Goal: Information Seeking & Learning: Learn about a topic

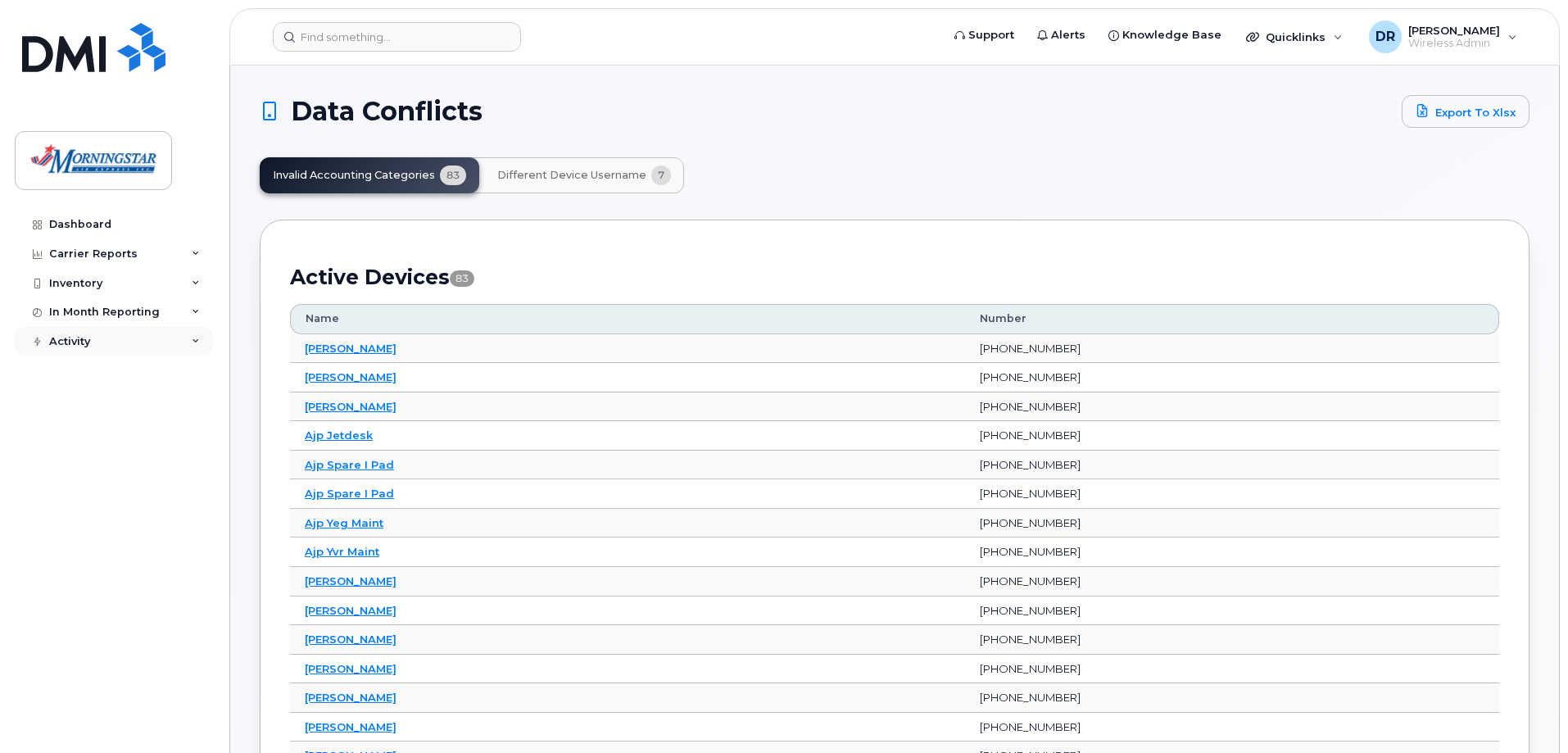
click at [198, 343] on icon at bounding box center [195, 341] width 8 height 8
click at [192, 314] on icon at bounding box center [195, 311] width 8 height 8
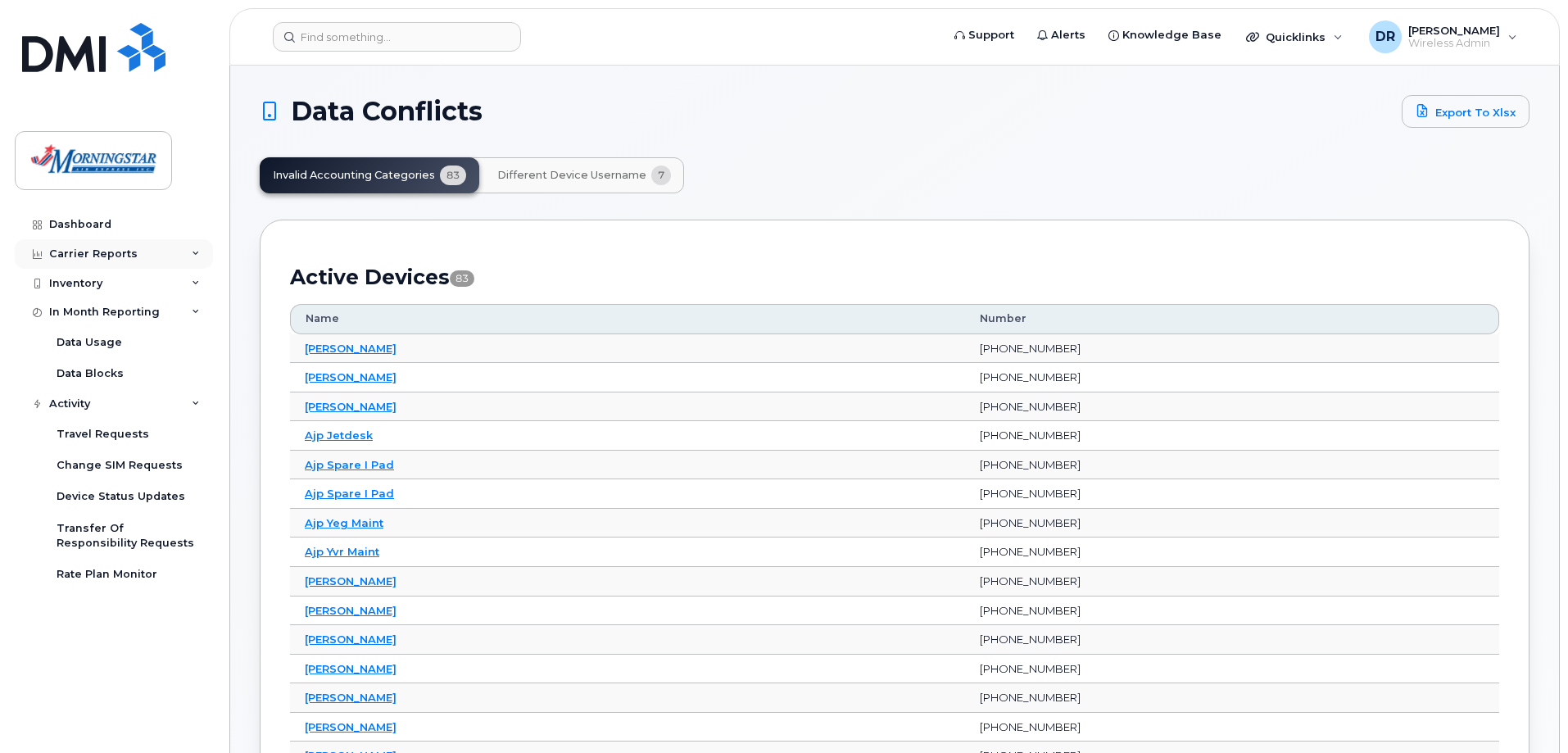
click at [194, 251] on icon at bounding box center [195, 253] width 8 height 8
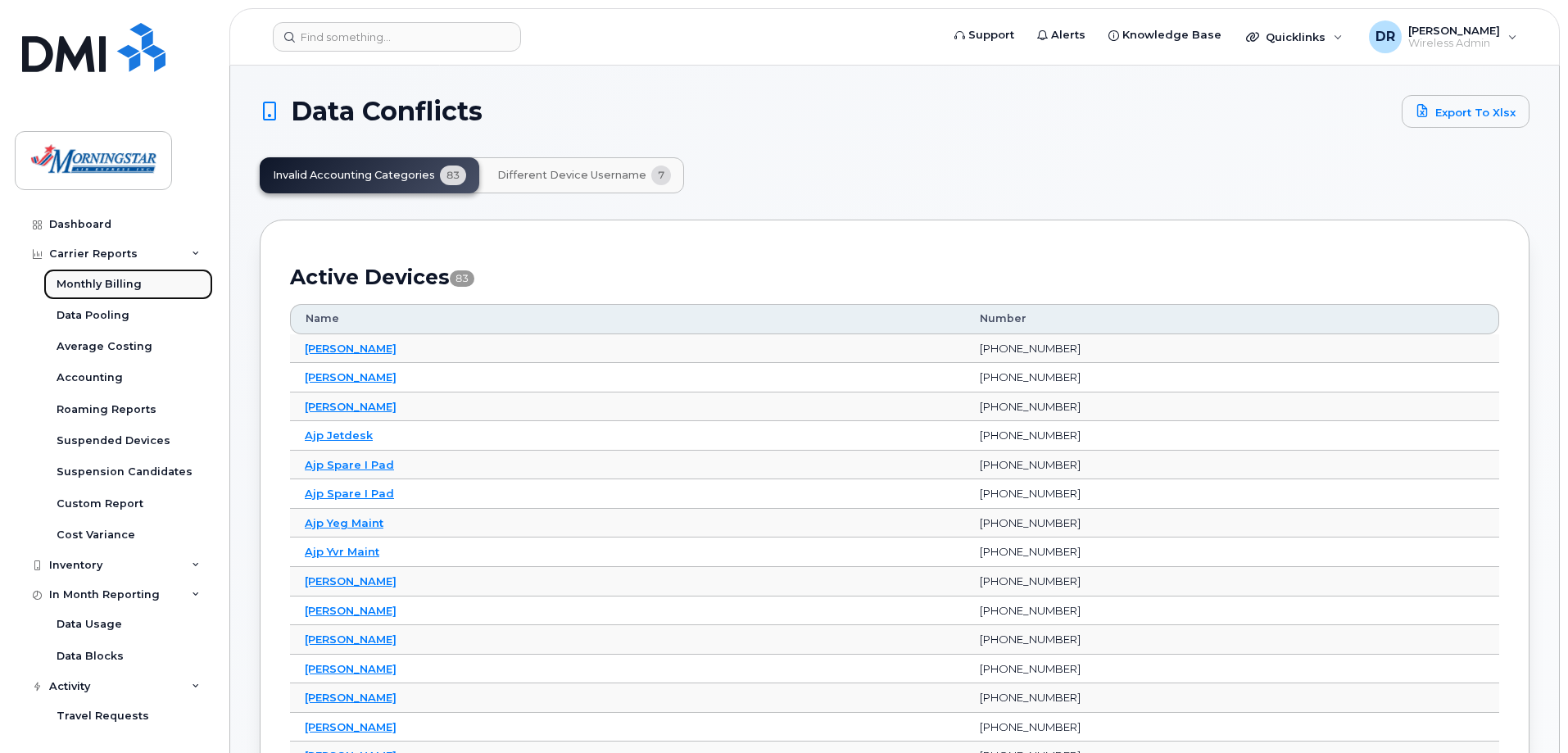
click at [140, 279] on link "Monthly Billing" at bounding box center [128, 284] width 169 height 31
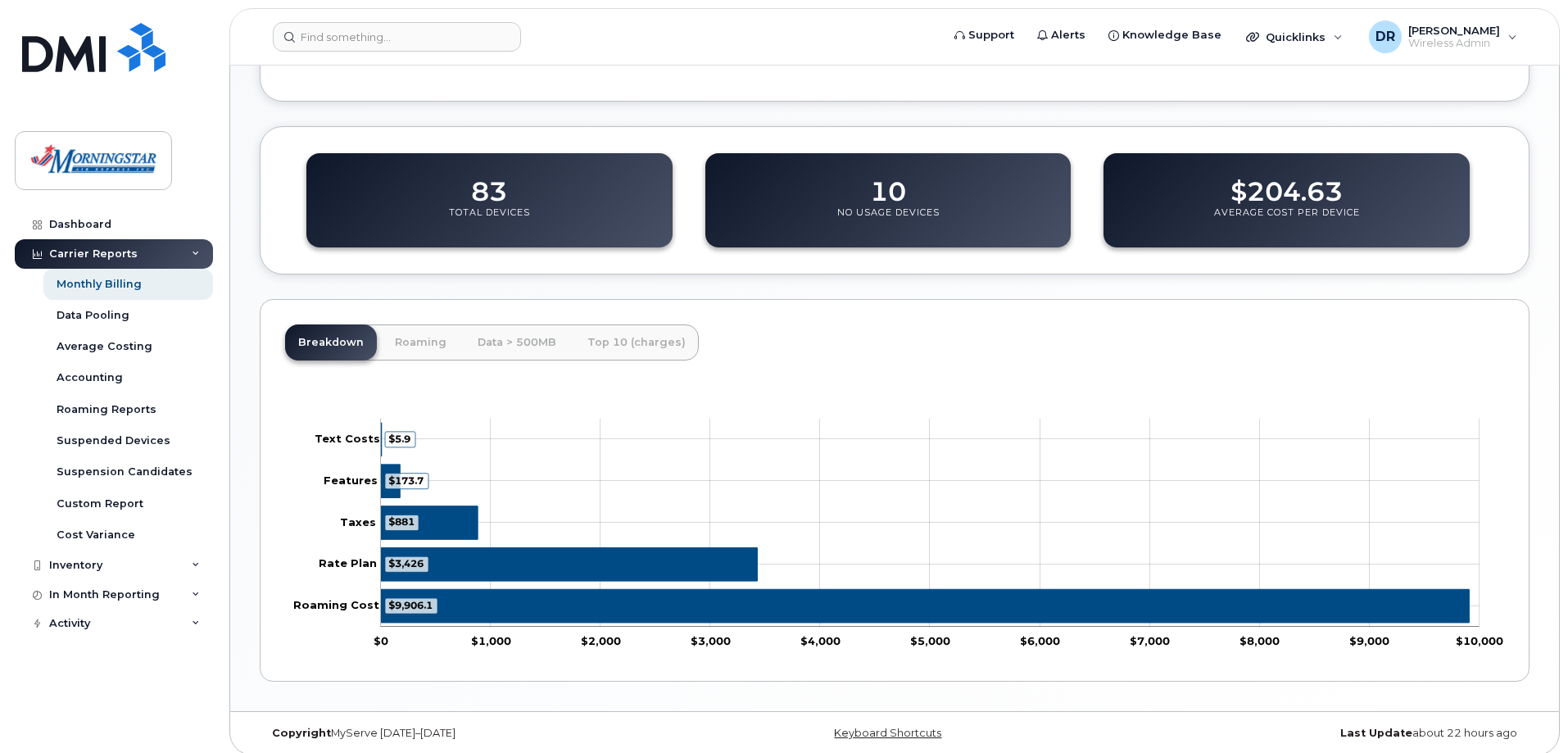
scroll to position [529, 0]
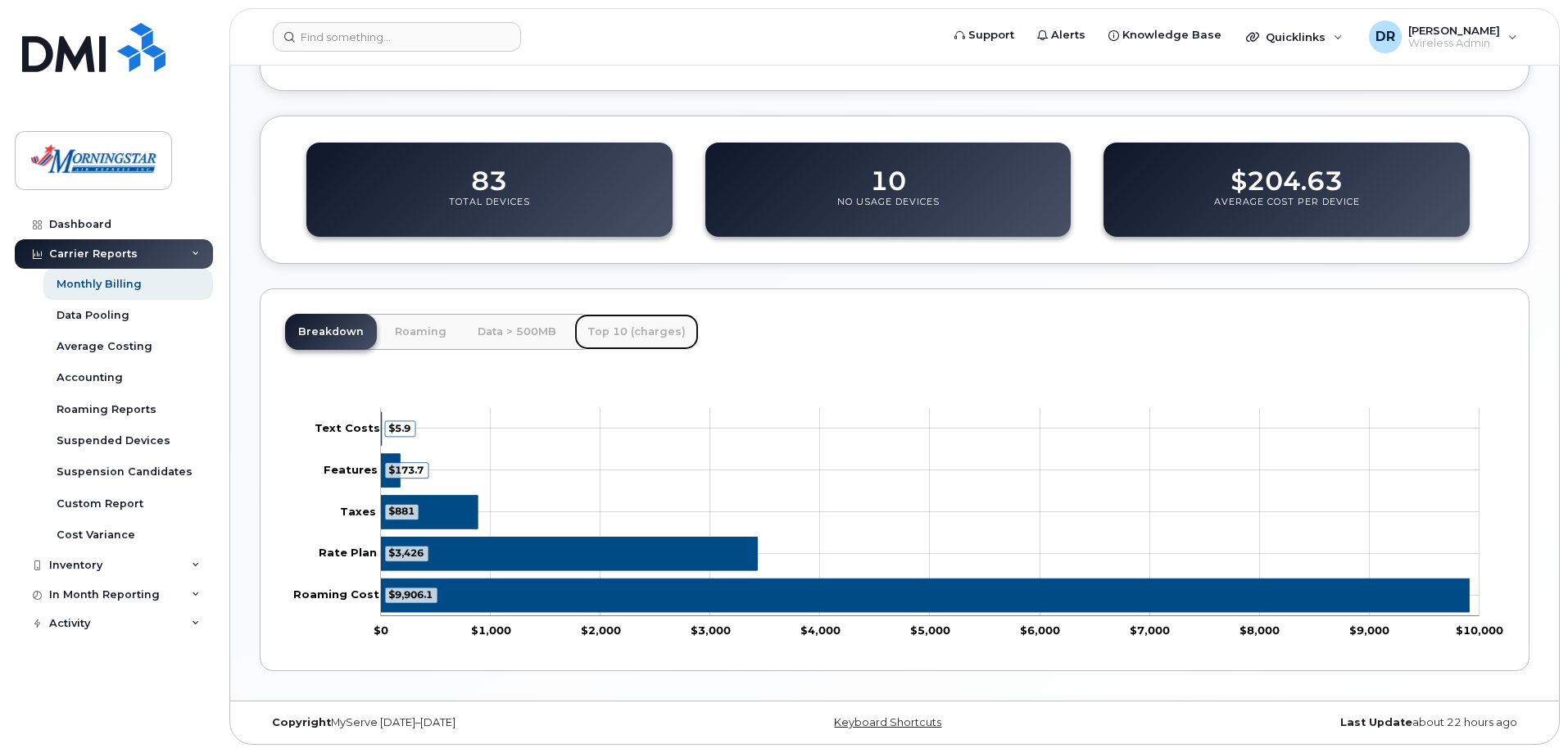
click at [606, 325] on link "Top 10 (charges)" at bounding box center [636, 332] width 125 height 36
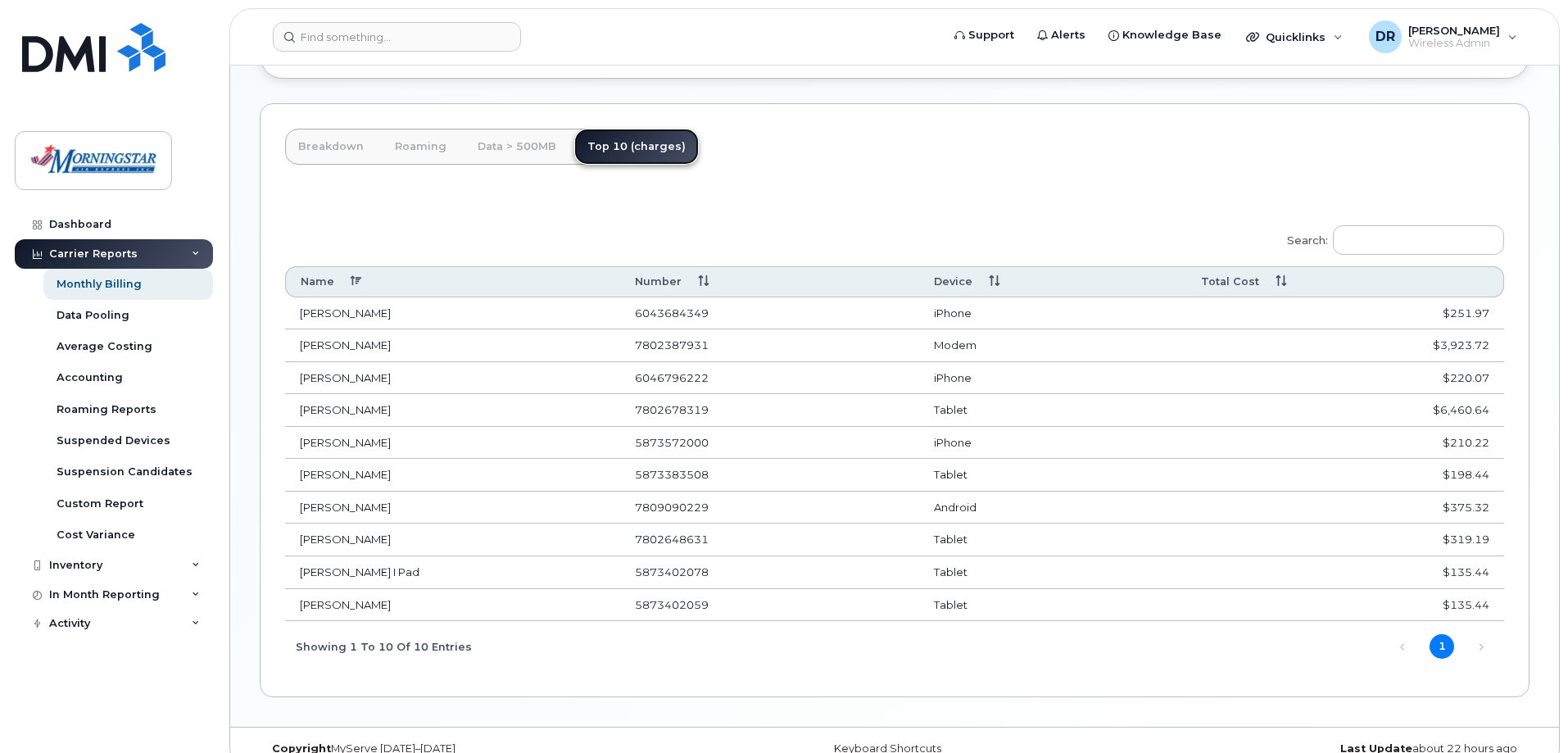
scroll to position [740, 0]
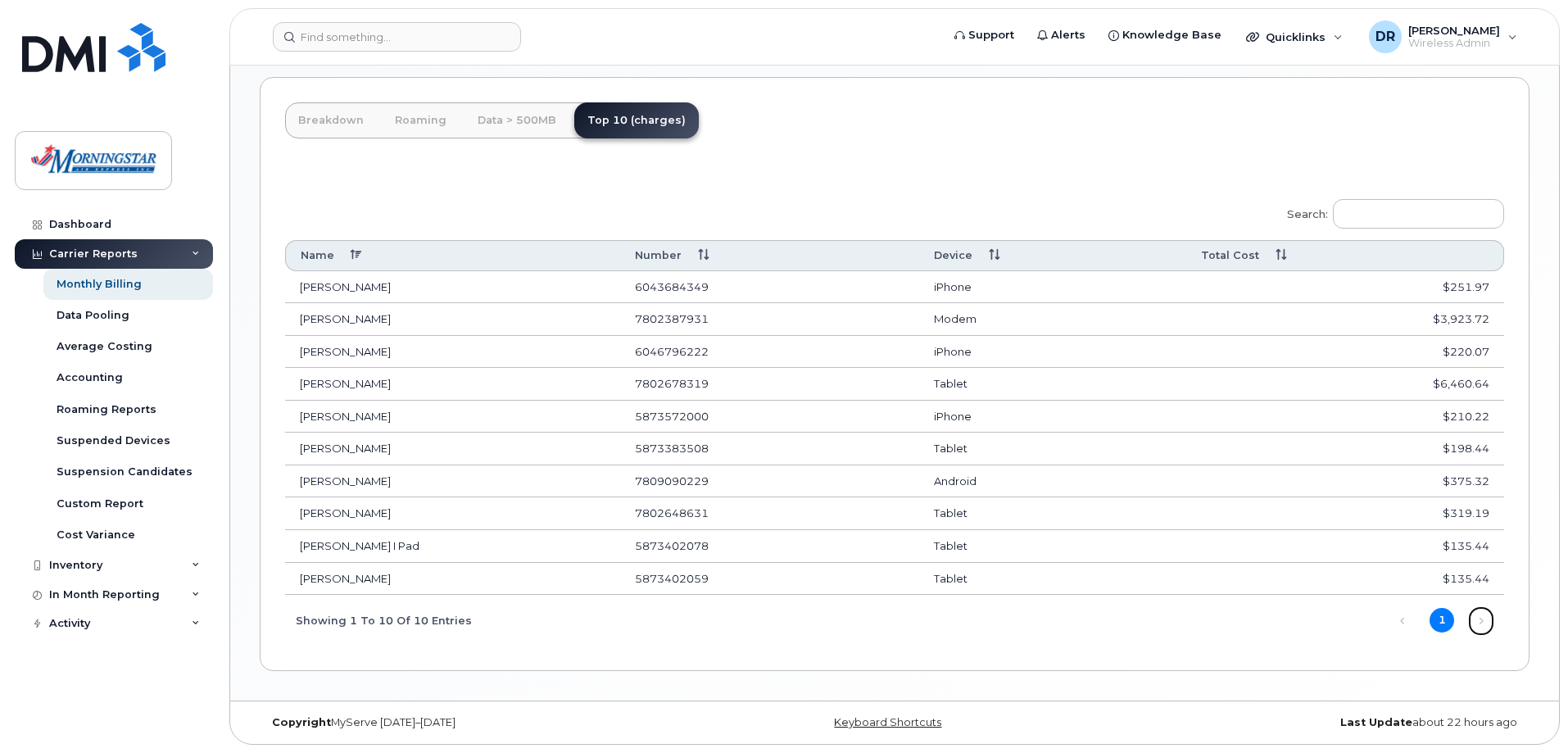
click at [1481, 620] on link "Next" at bounding box center [1481, 621] width 24 height 24
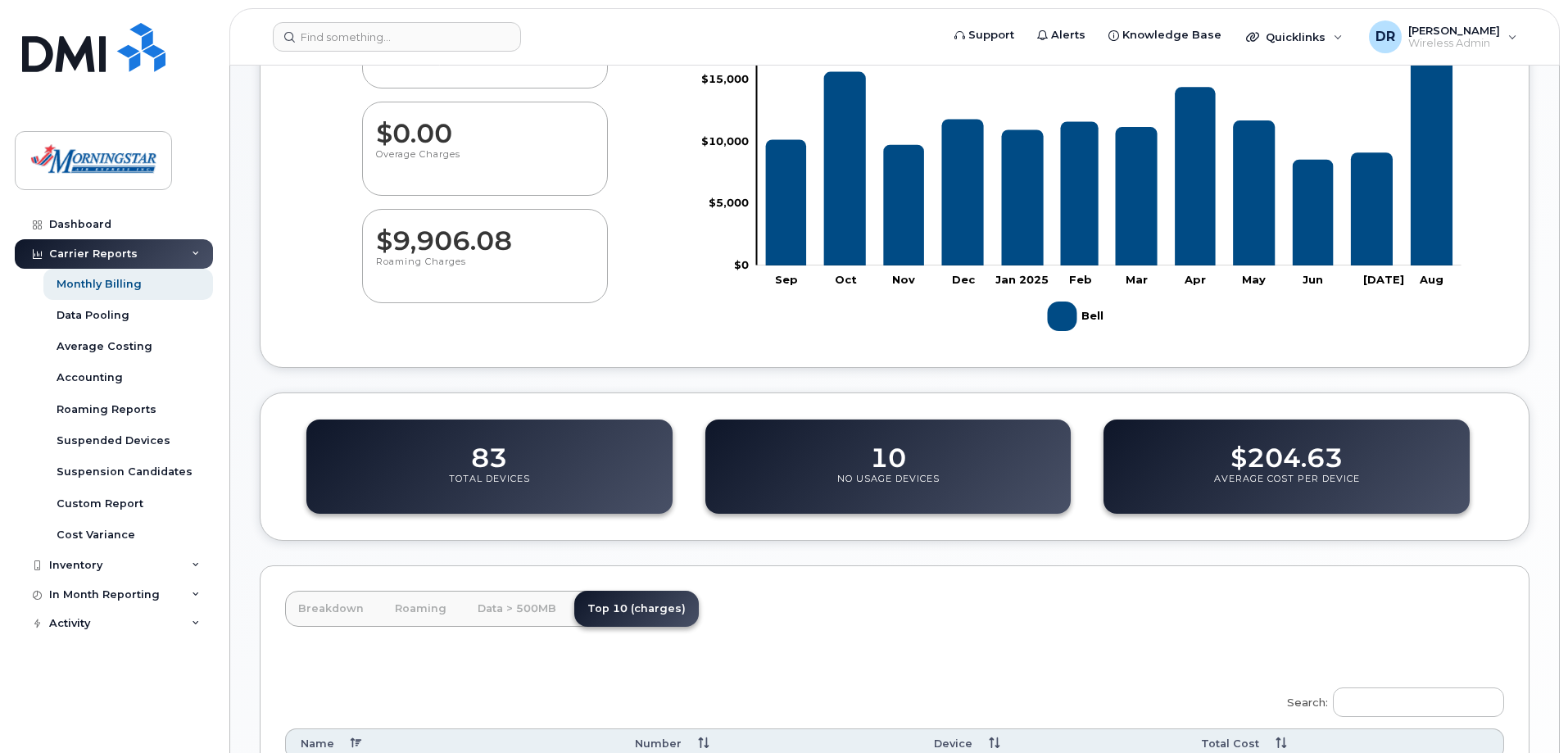
scroll to position [0, 0]
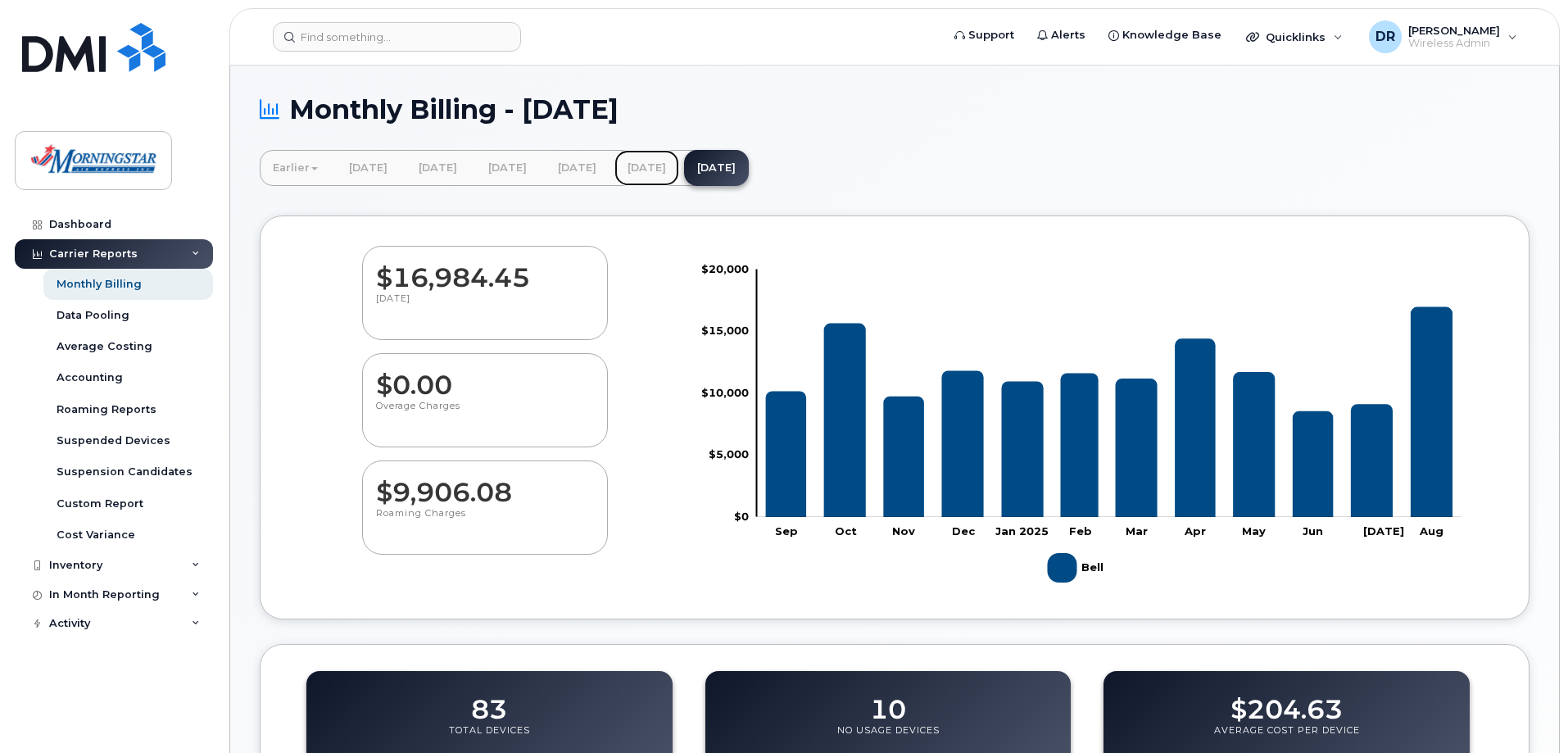
click at [679, 168] on link "[DATE]" at bounding box center [647, 168] width 65 height 36
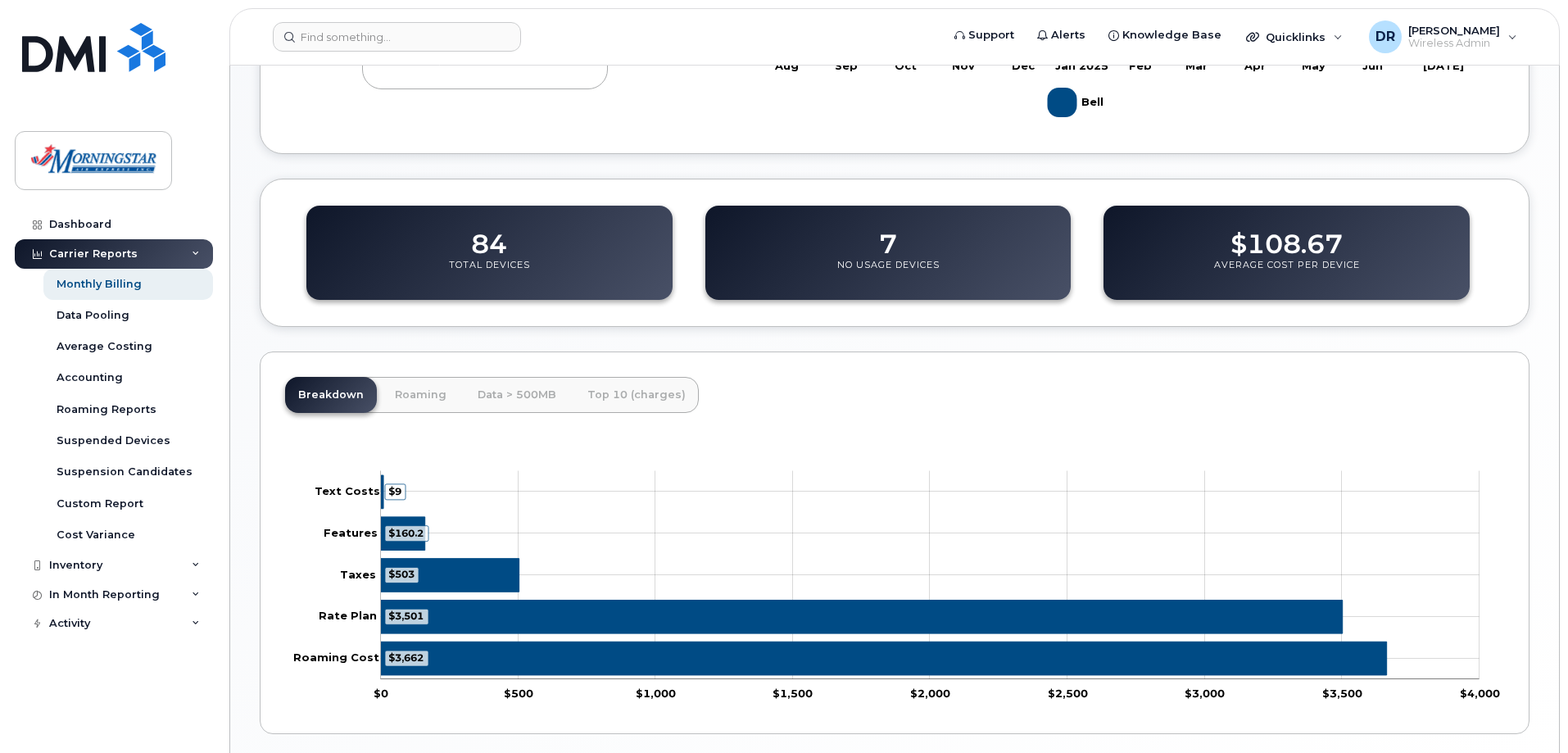
scroll to position [529, 0]
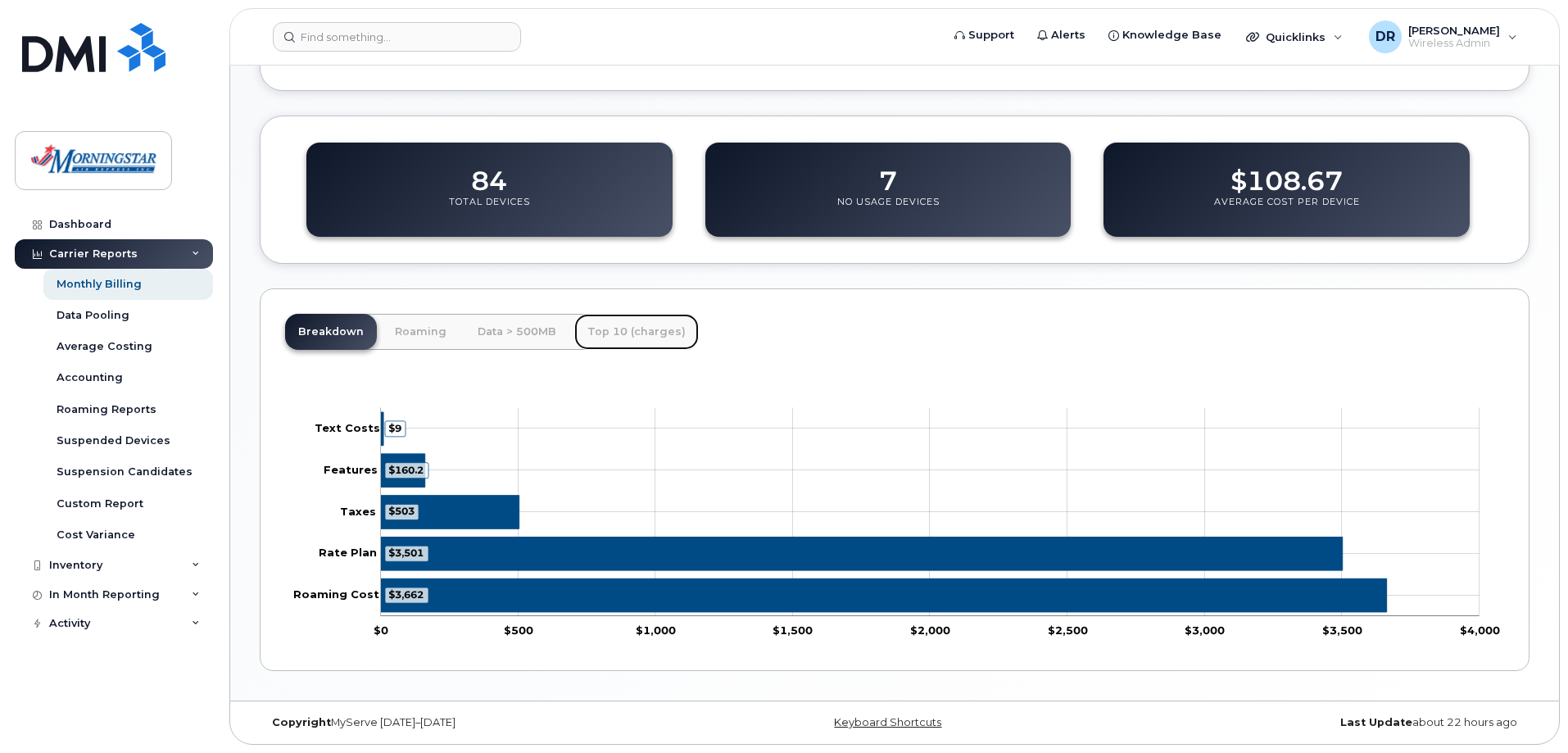
click at [638, 332] on link "Top 10 (charges)" at bounding box center [636, 332] width 125 height 36
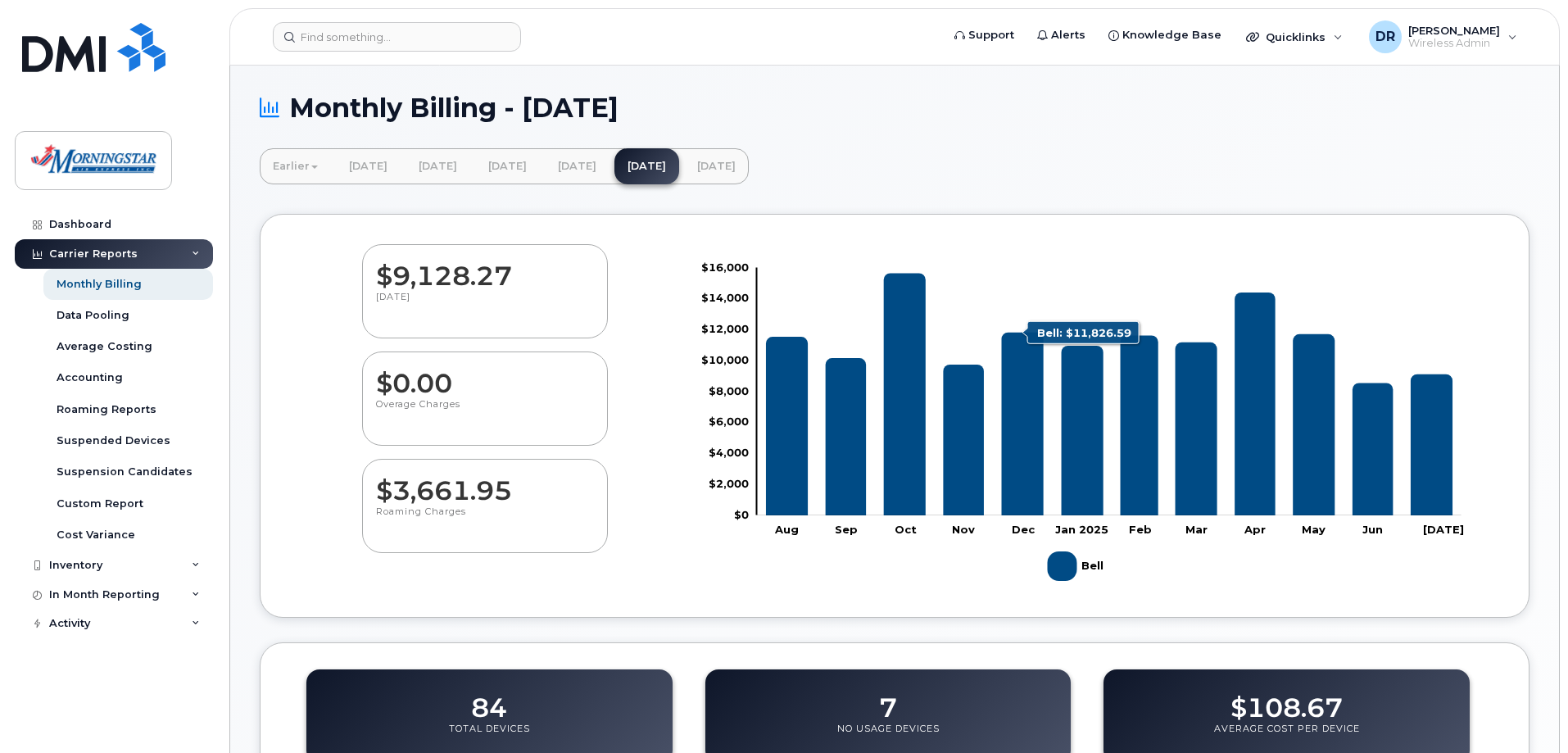
scroll to position [0, 0]
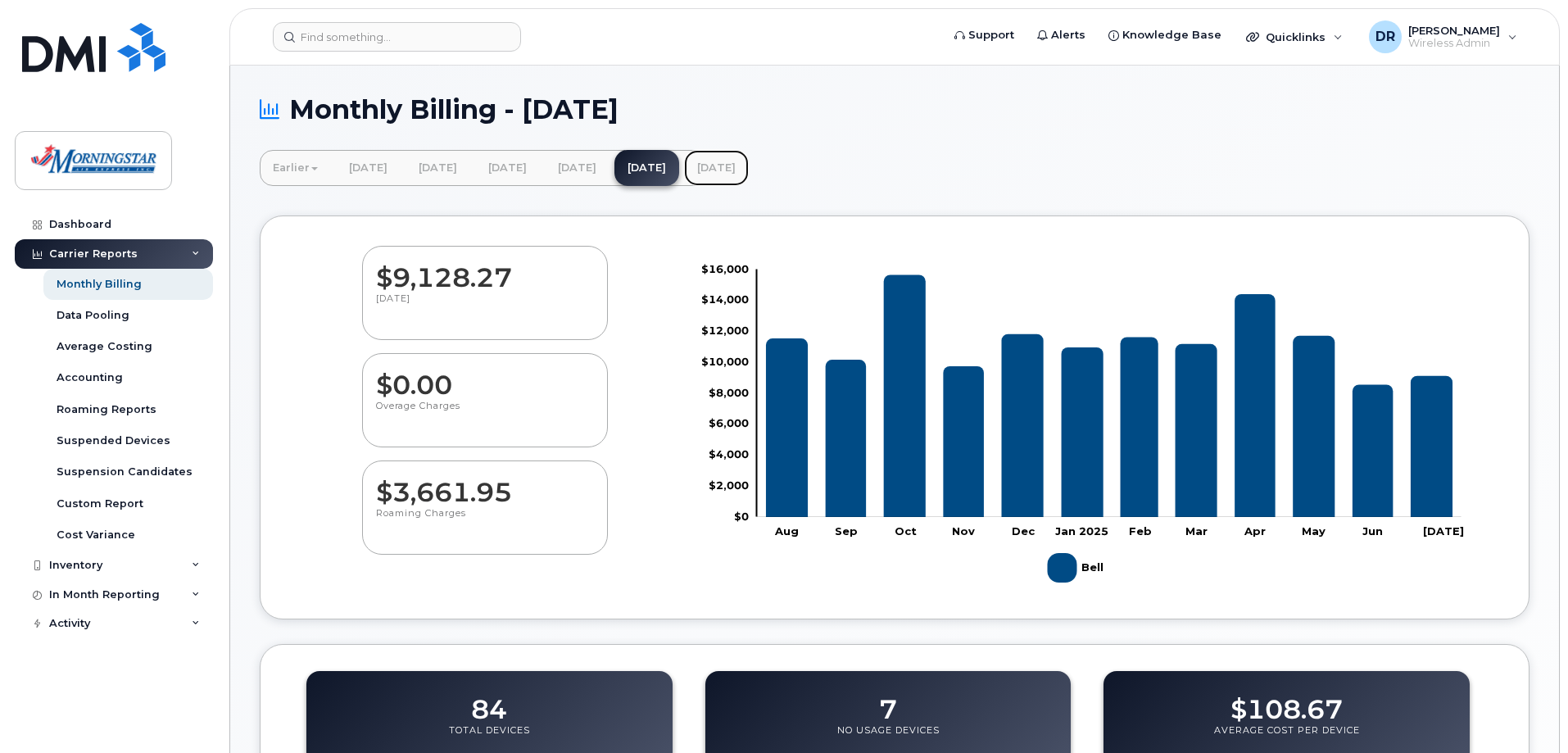
click at [749, 163] on link "[DATE]" at bounding box center [716, 168] width 65 height 36
click at [749, 167] on link "[DATE]" at bounding box center [716, 168] width 65 height 36
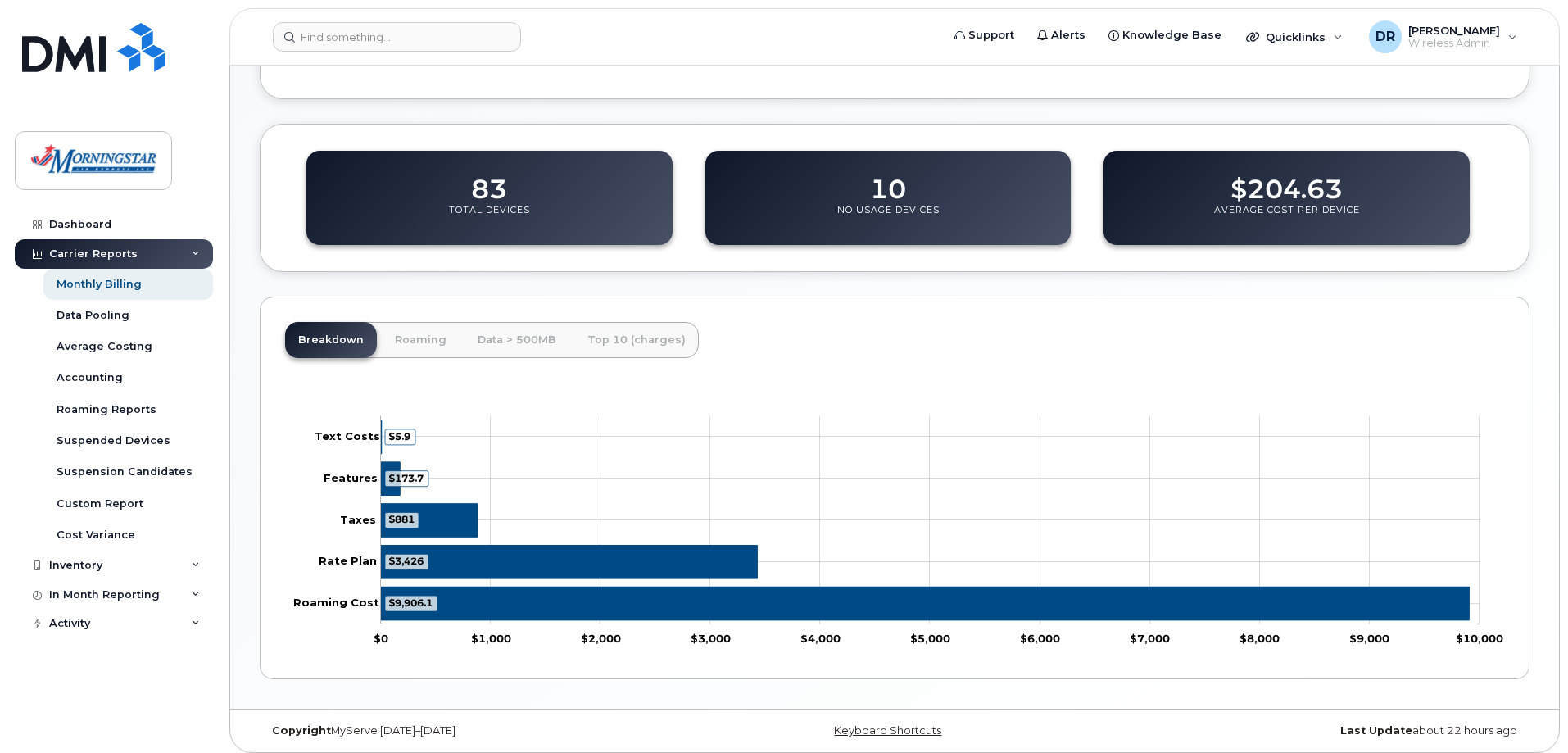
scroll to position [529, 0]
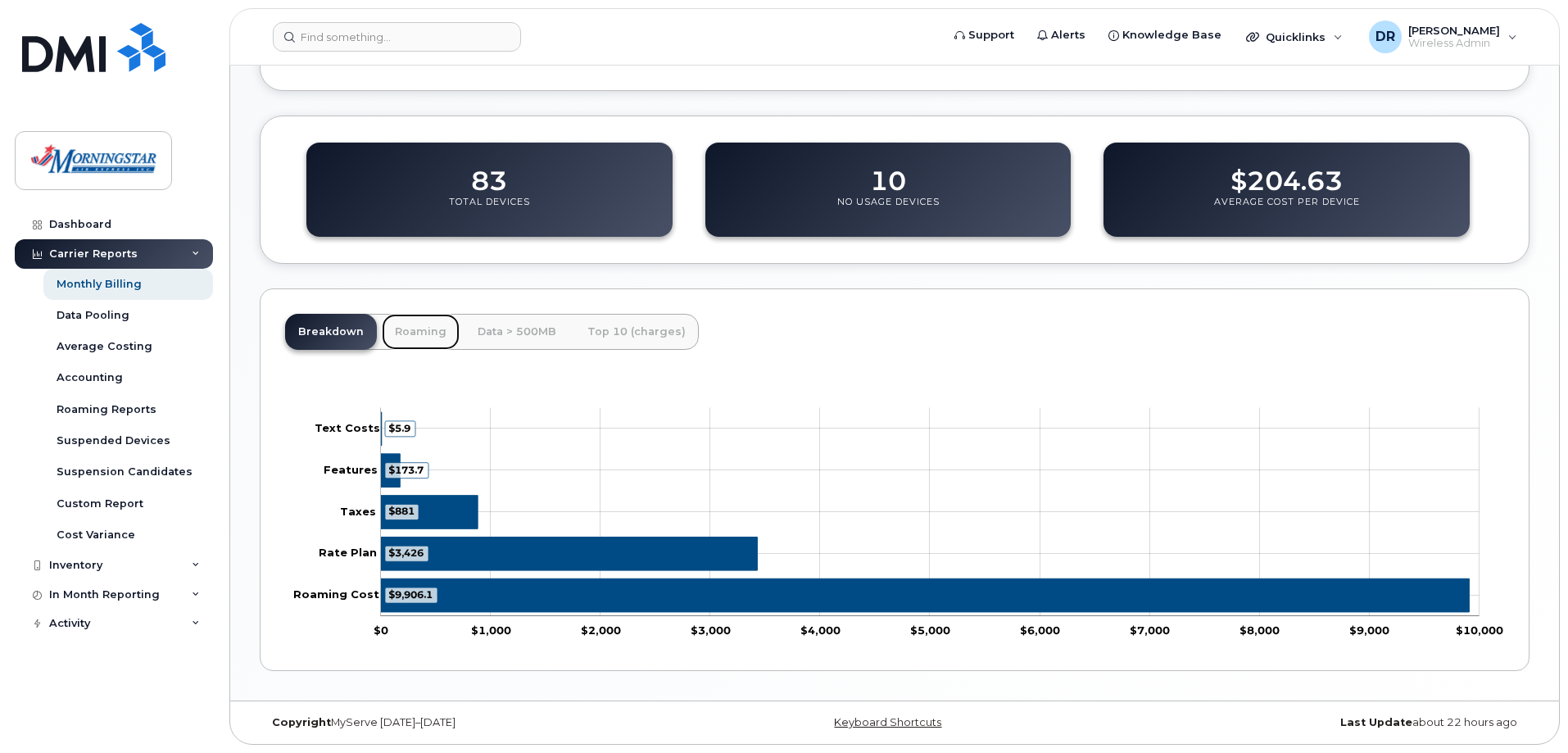
click at [398, 333] on link "Roaming" at bounding box center [421, 332] width 78 height 36
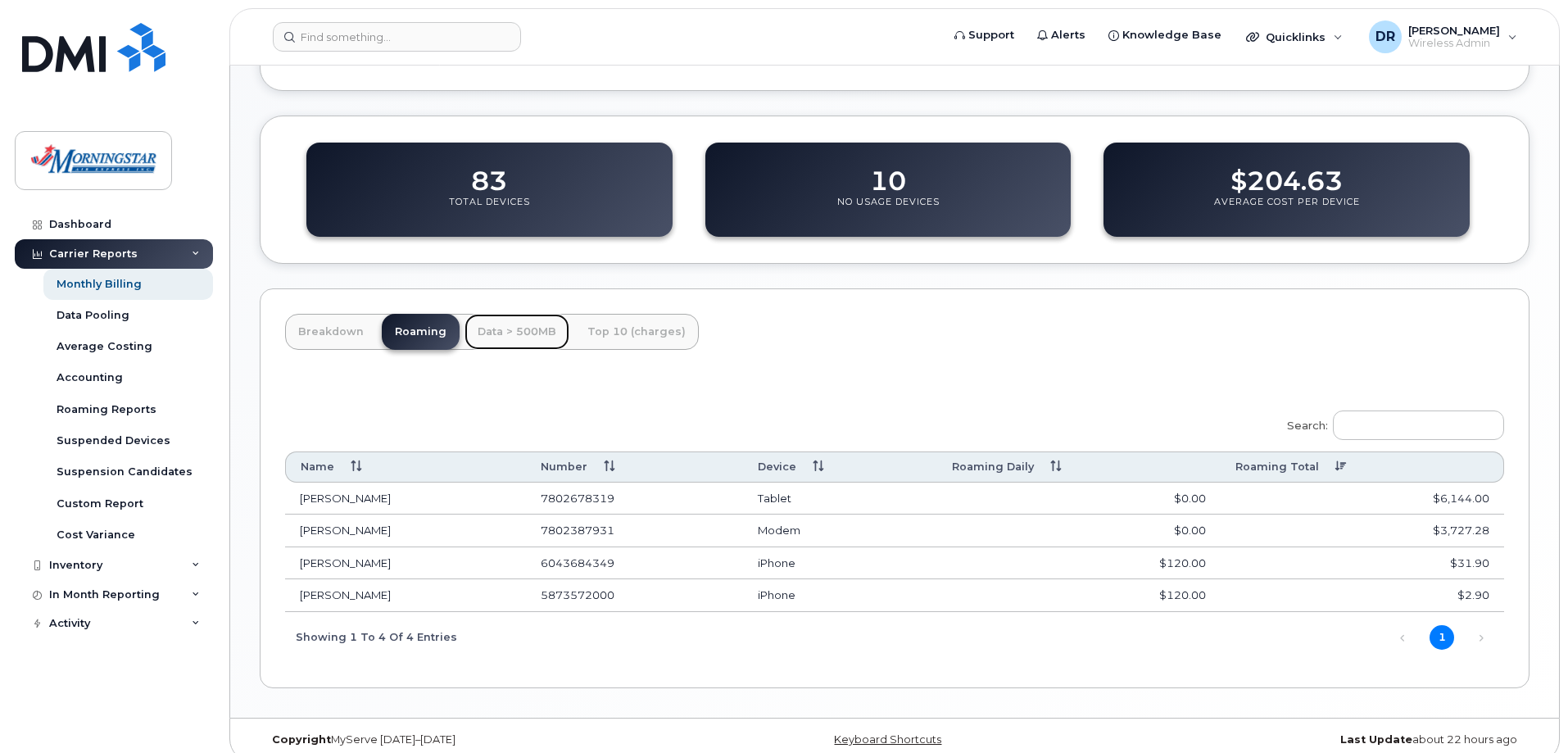
click at [531, 329] on link "Data > 500MB" at bounding box center [517, 332] width 105 height 36
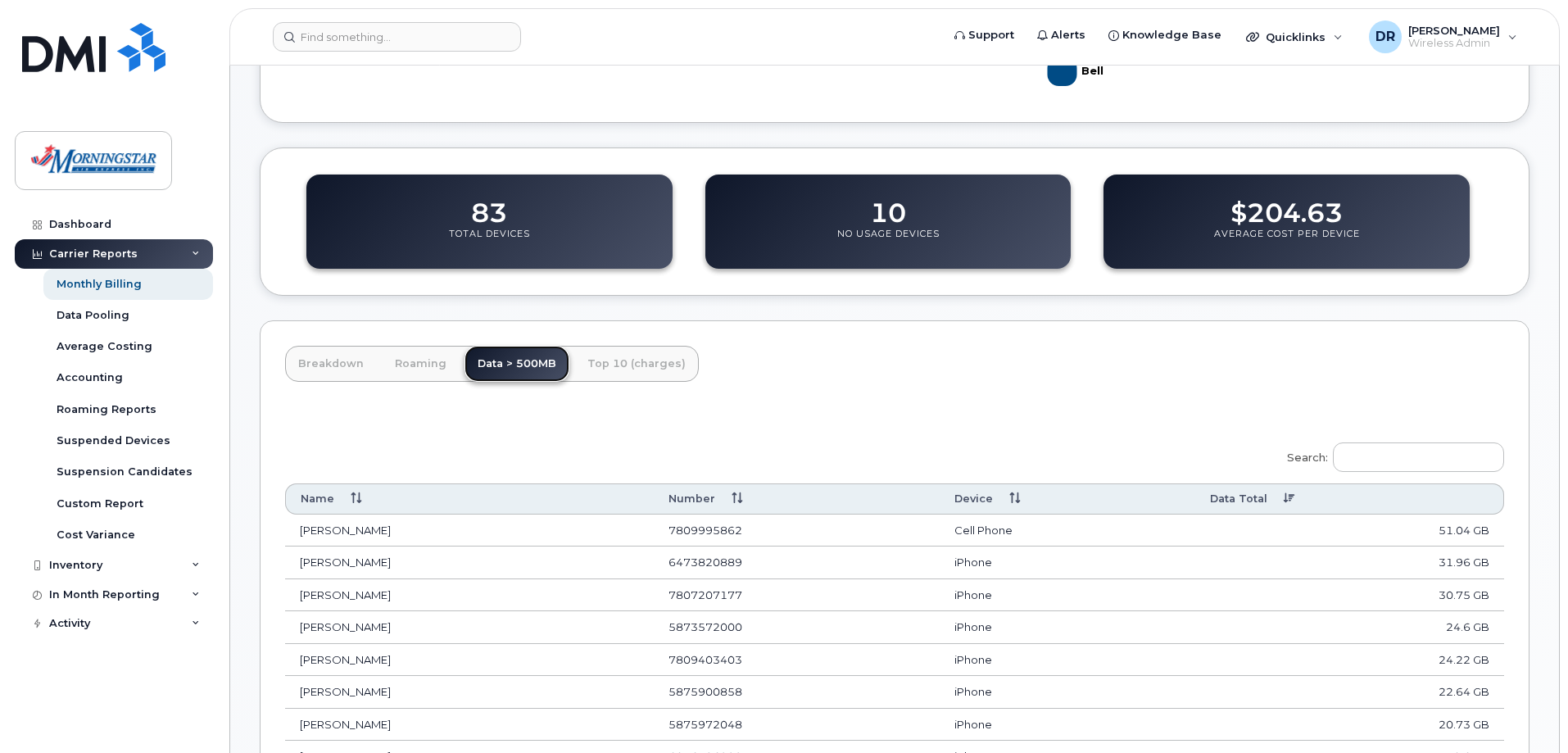
scroll to position [447, 0]
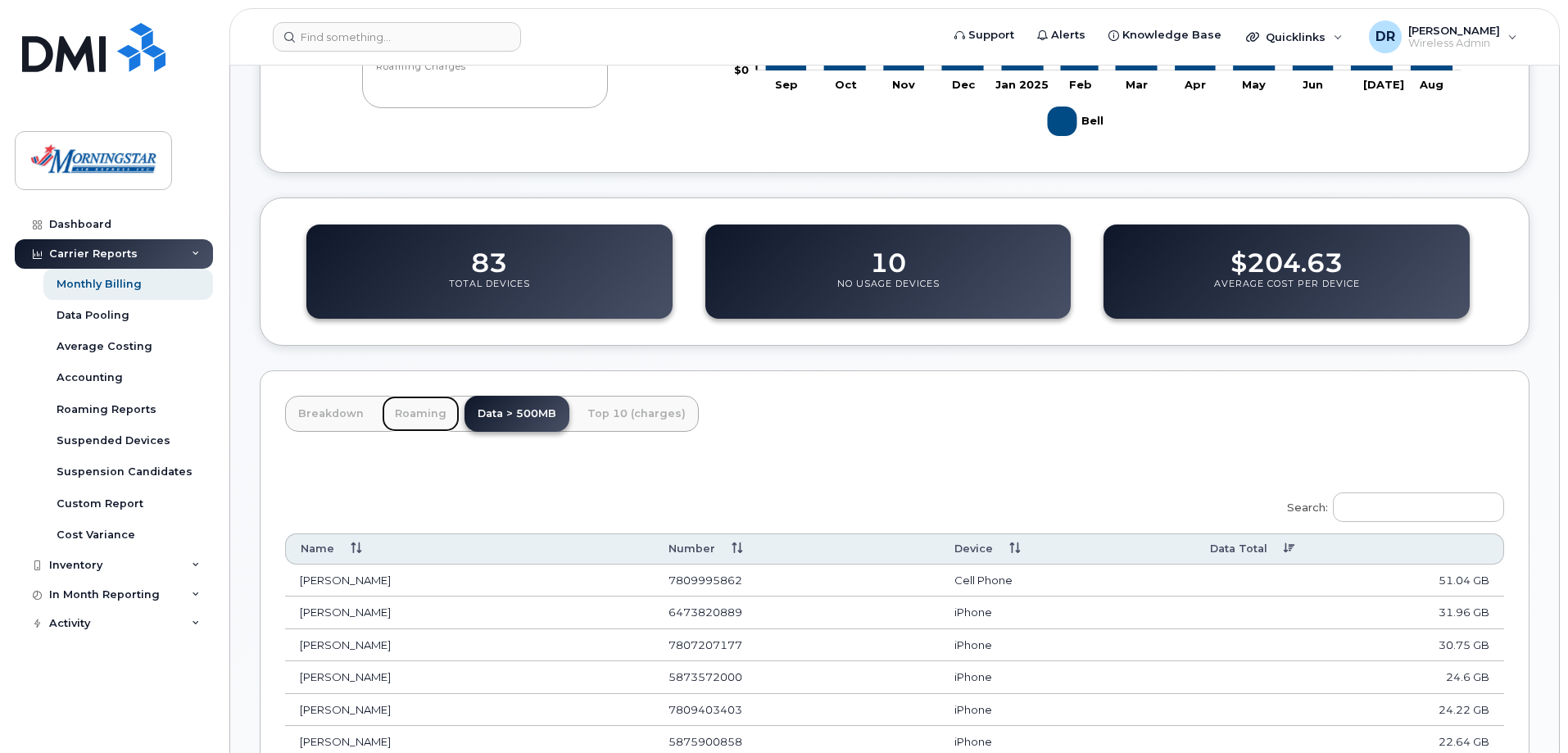
click at [422, 417] on link "Roaming" at bounding box center [421, 413] width 78 height 36
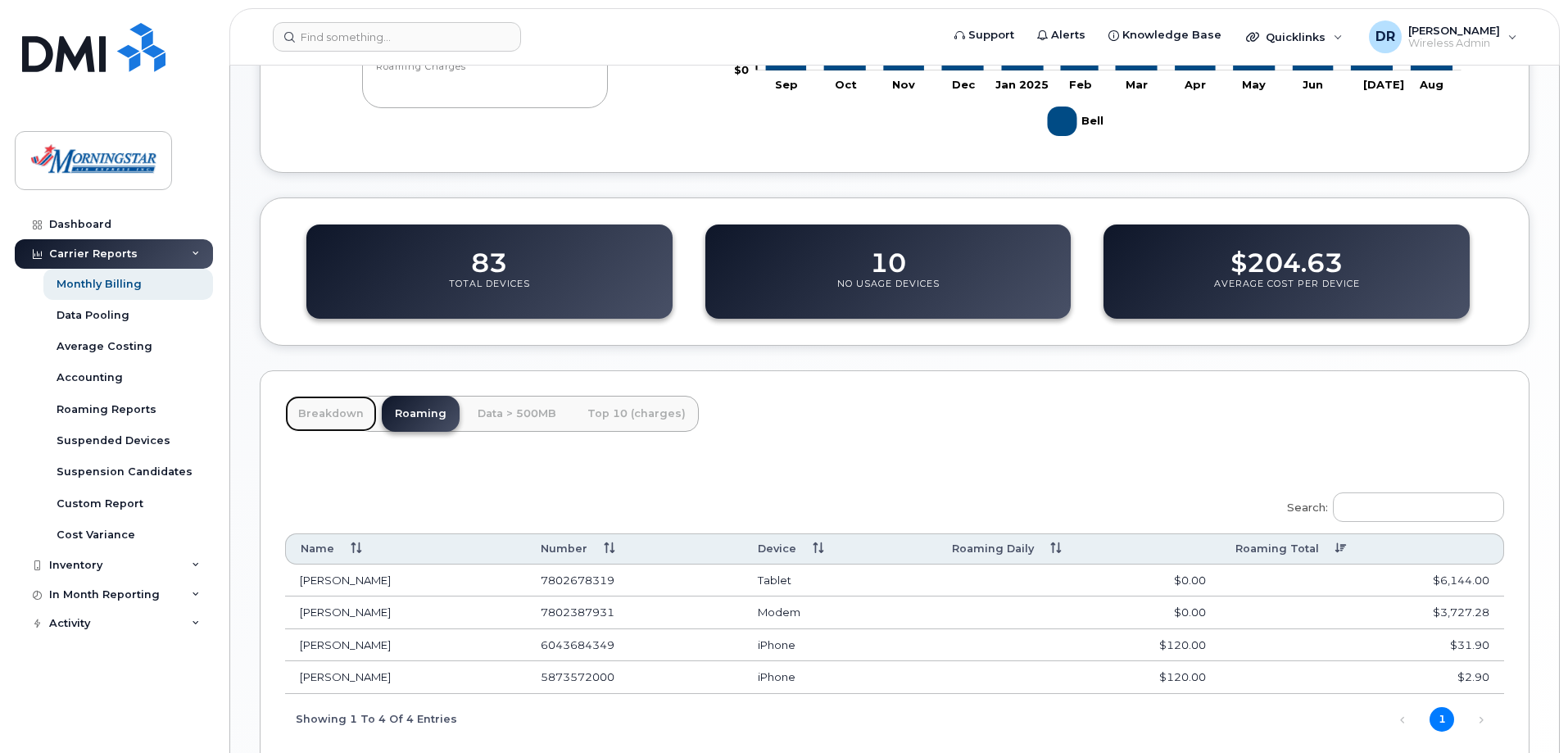
click at [348, 421] on link "Breakdown" at bounding box center [331, 413] width 92 height 36
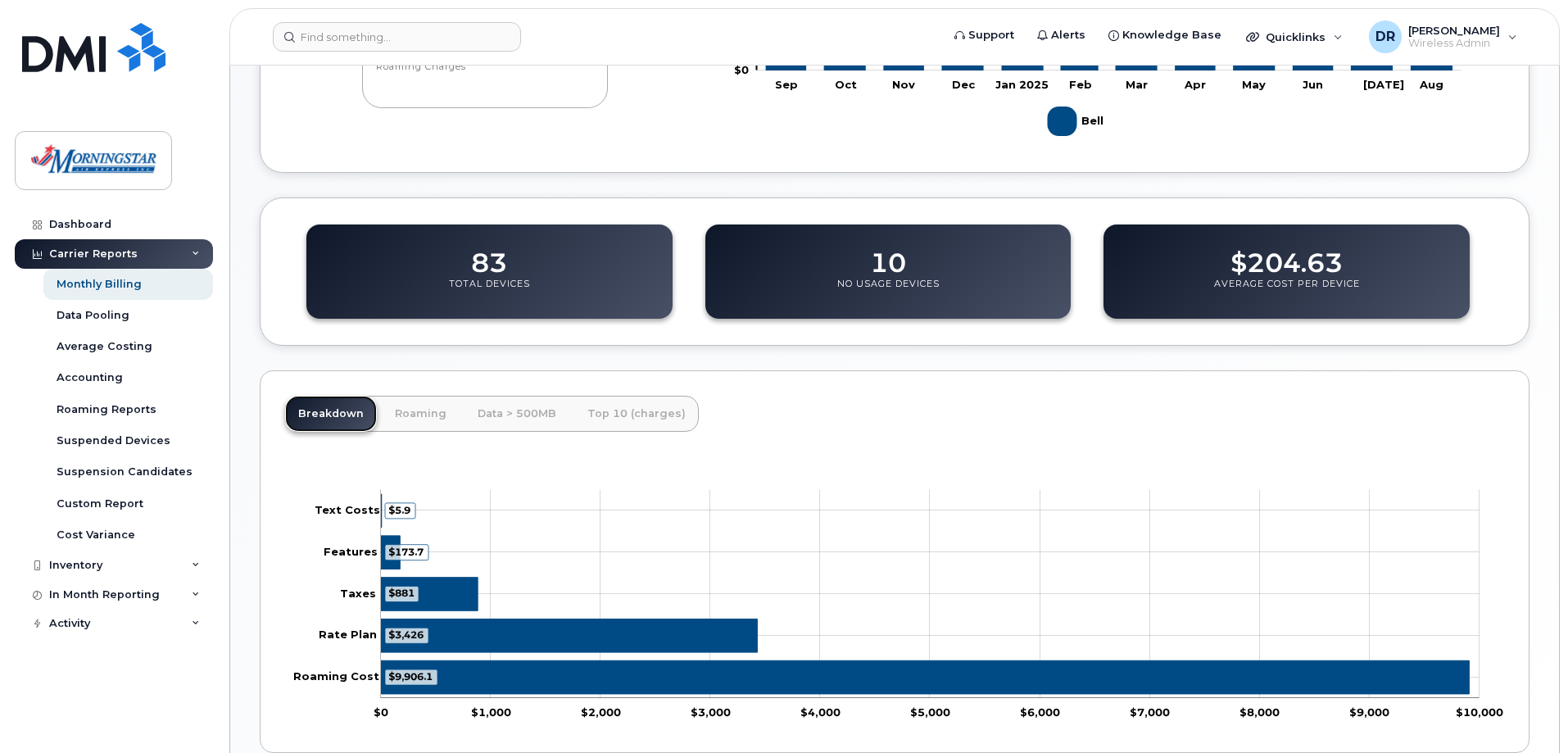
scroll to position [529, 0]
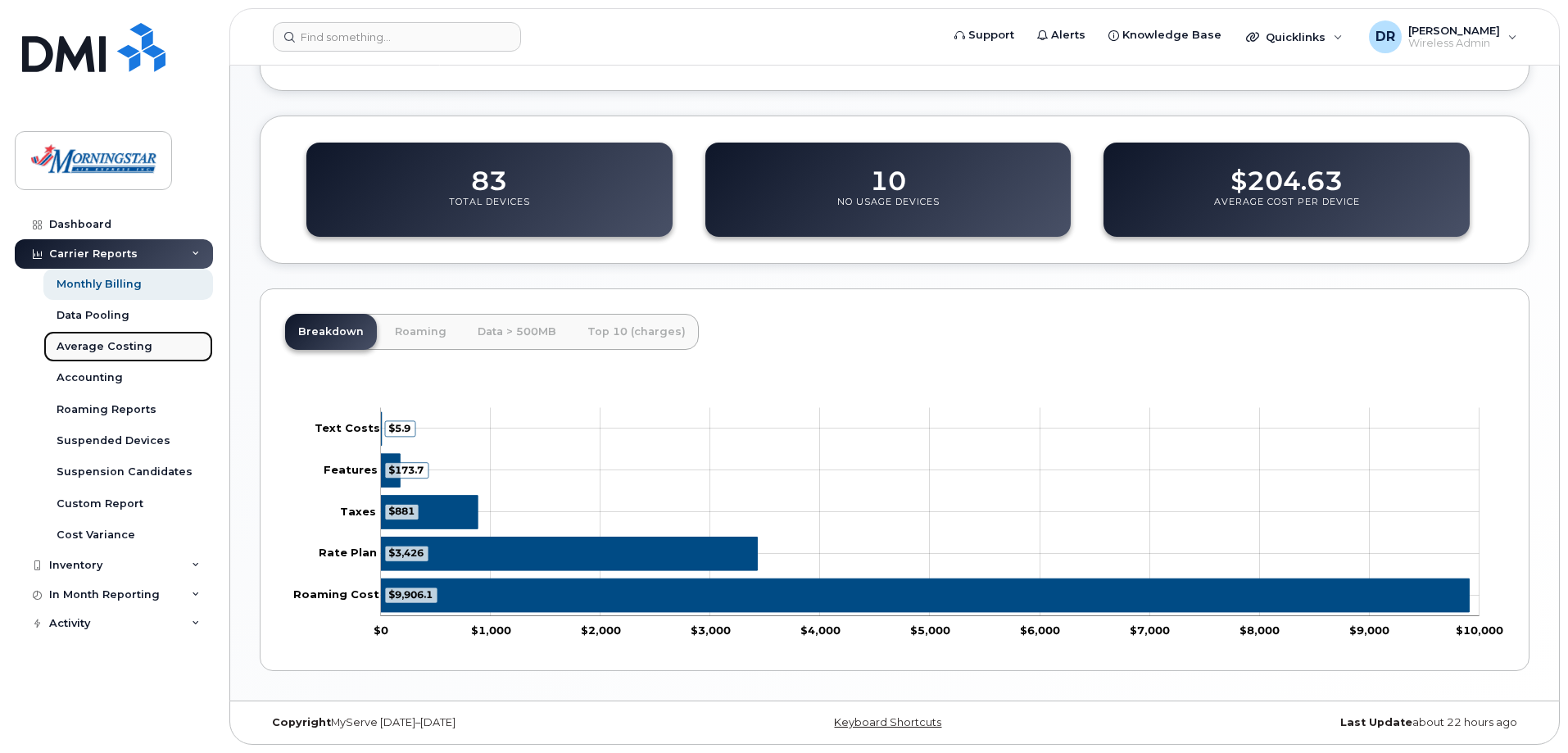
click at [120, 341] on div "Average Costing" at bounding box center [105, 346] width 96 height 15
click at [197, 565] on icon at bounding box center [195, 565] width 8 height 8
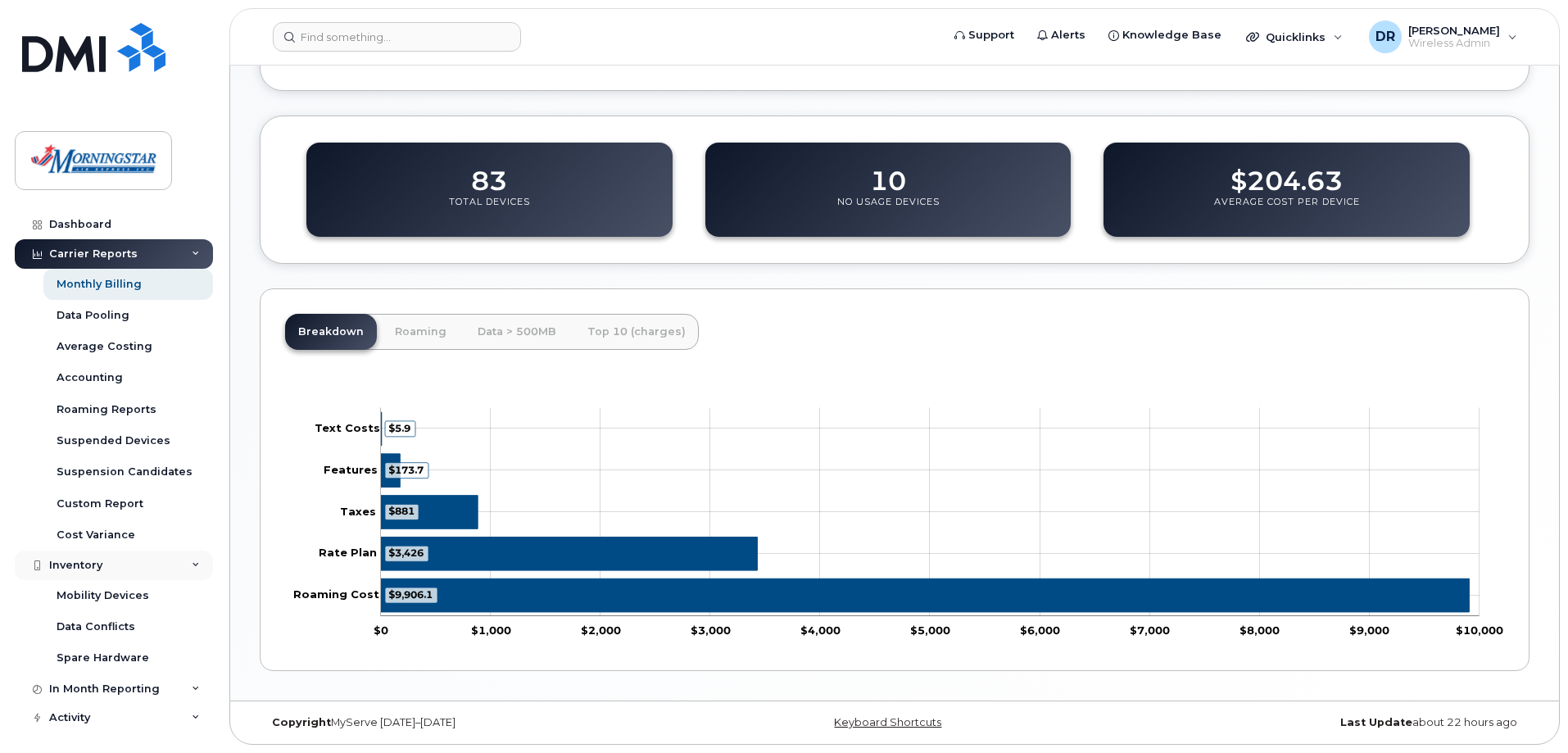
click at [197, 565] on div "Inventory" at bounding box center [113, 565] width 198 height 30
click at [197, 565] on icon at bounding box center [195, 565] width 8 height 8
click at [197, 565] on div "Inventory" at bounding box center [113, 565] width 198 height 30
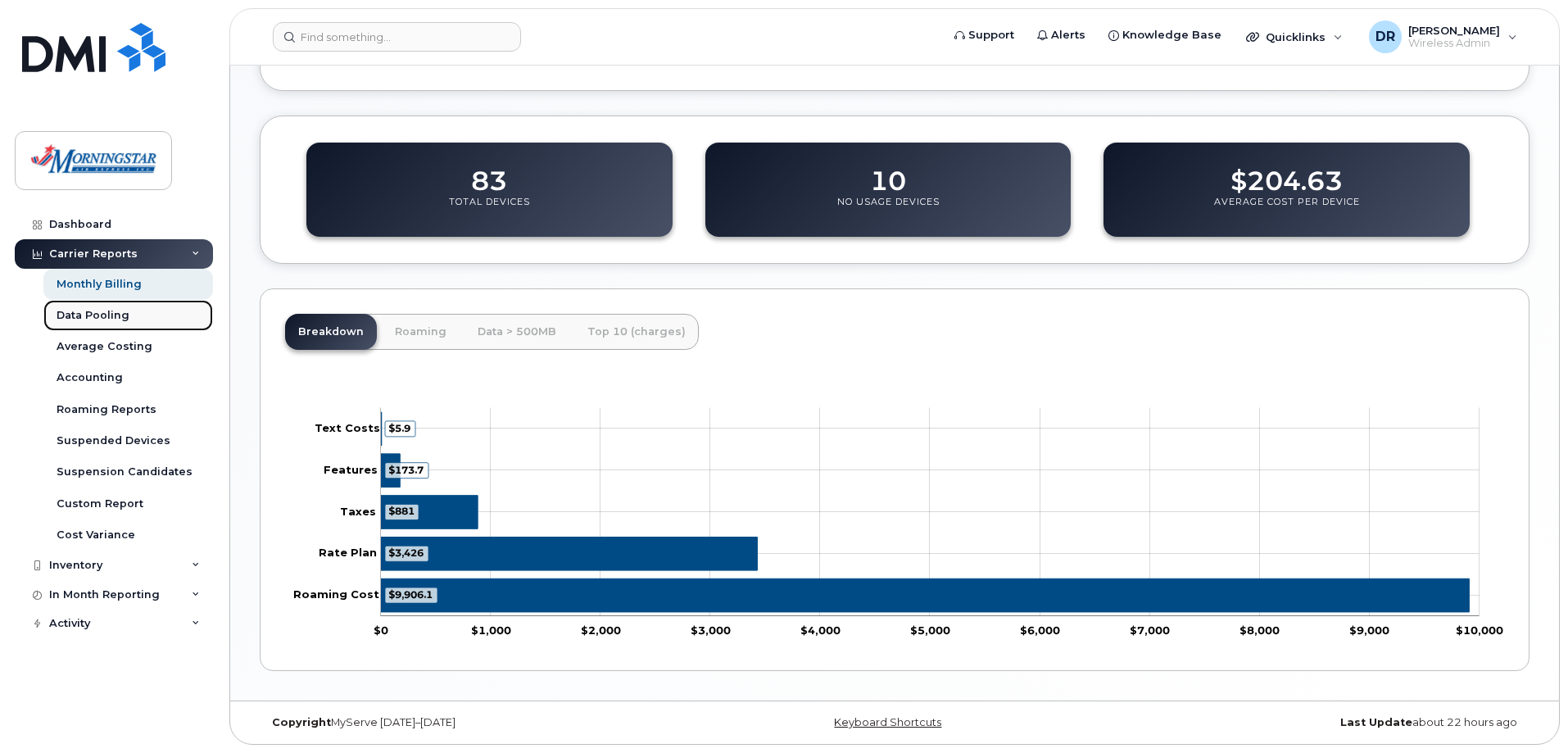
click at [112, 313] on div "Data Pooling" at bounding box center [93, 315] width 73 height 15
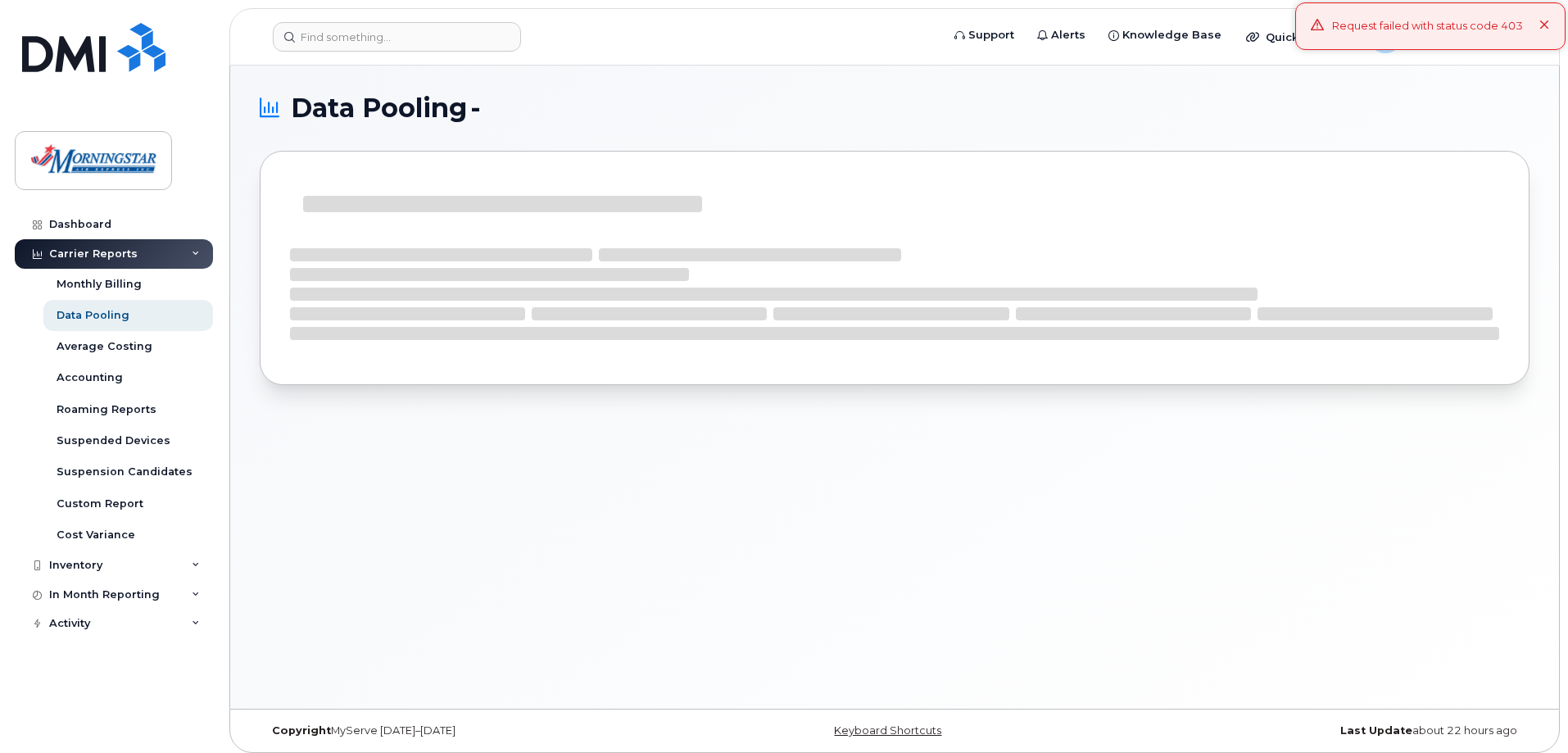
click at [1548, 24] on icon at bounding box center [1544, 25] width 10 height 10
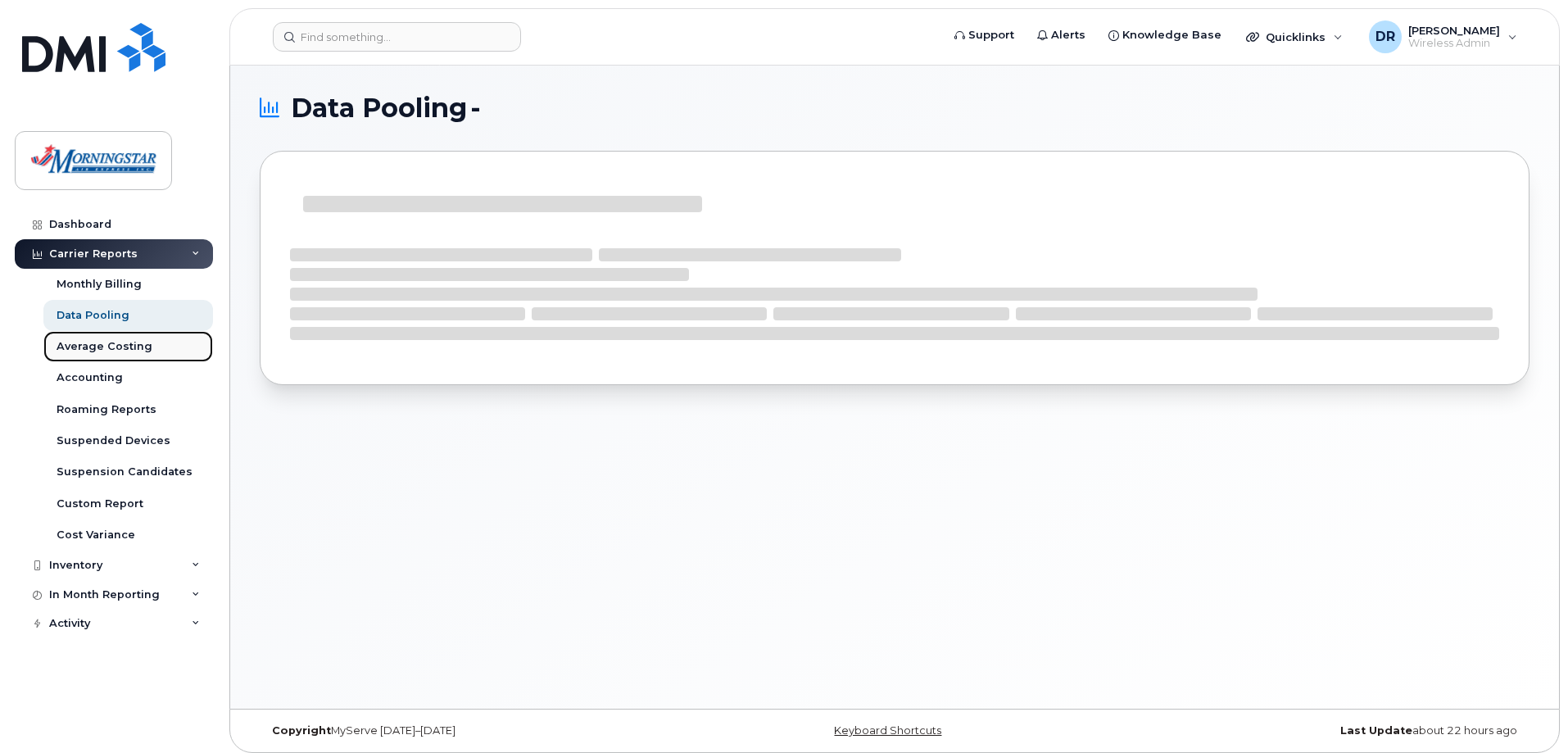
click at [111, 347] on div "Average Costing" at bounding box center [105, 346] width 96 height 15
click at [104, 316] on div "Data Pooling" at bounding box center [93, 315] width 73 height 15
click at [97, 280] on div "Monthly Billing" at bounding box center [99, 284] width 86 height 15
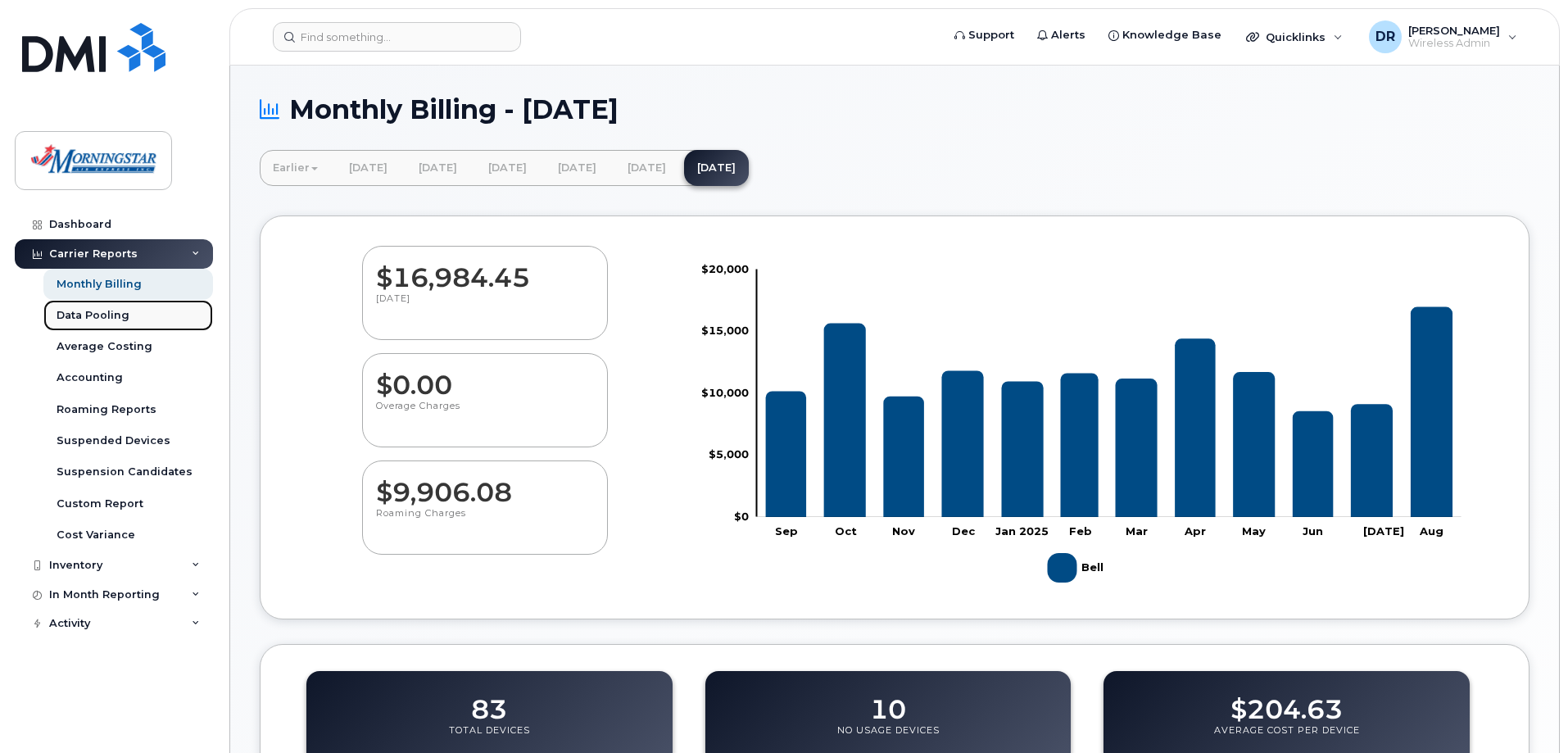
click at [99, 318] on div "Data Pooling" at bounding box center [93, 315] width 73 height 15
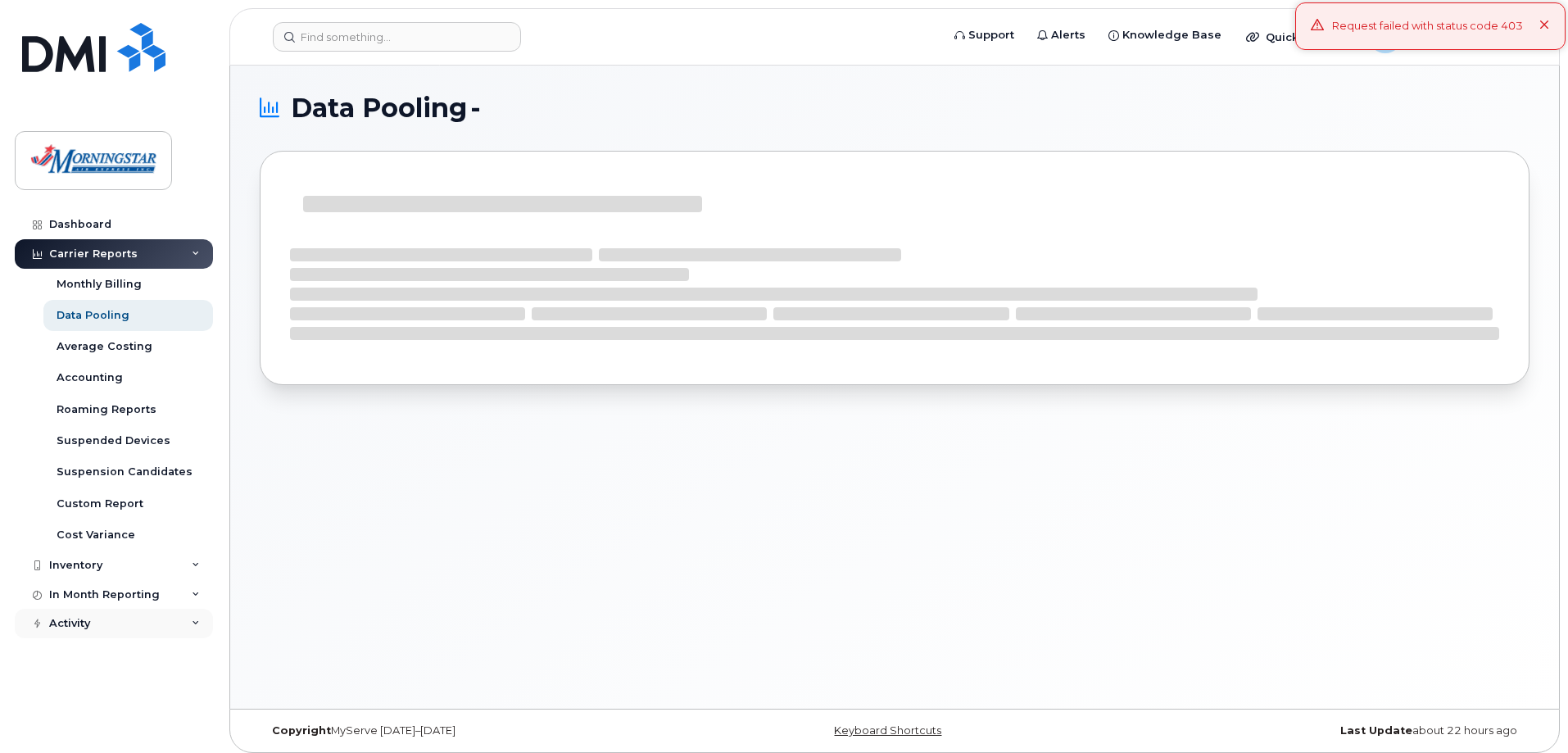
click at [195, 620] on div "Activity" at bounding box center [113, 624] width 198 height 30
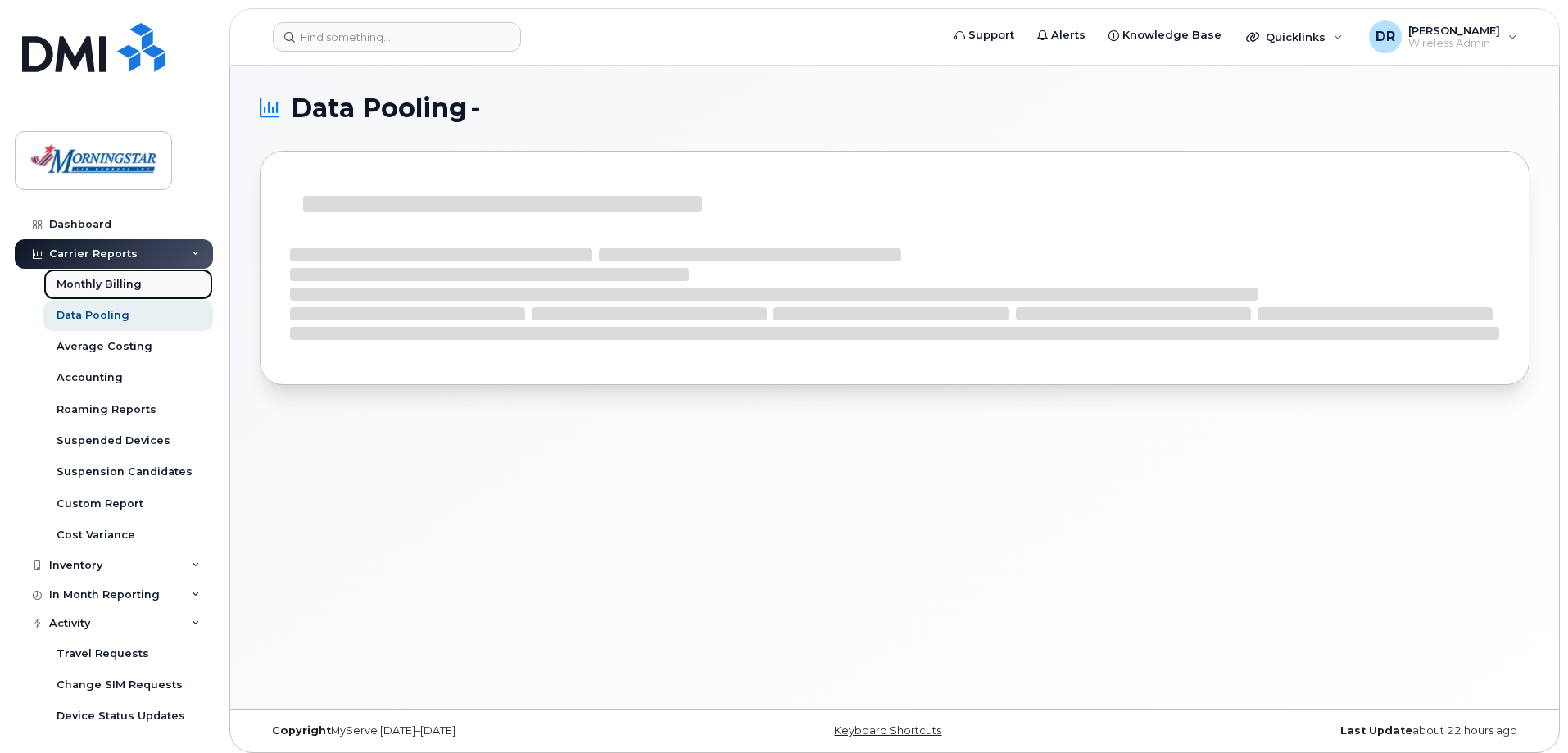
click at [97, 285] on div "Monthly Billing" at bounding box center [99, 284] width 86 height 15
